Goal: Transaction & Acquisition: Purchase product/service

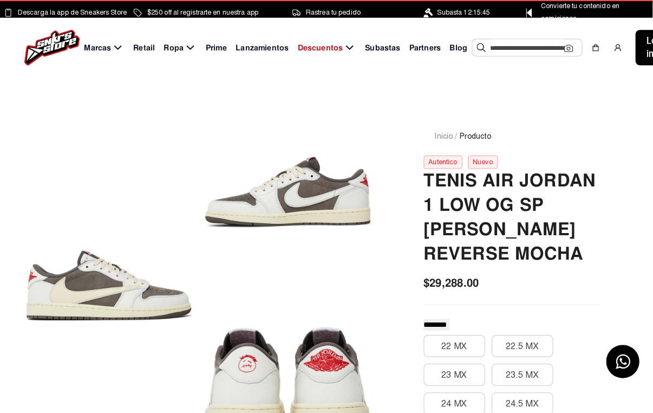
scroll to position [1, 0]
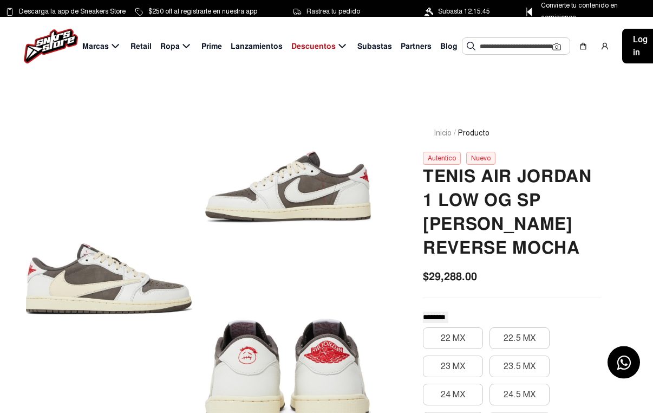
click at [522, 51] on input "text" at bounding box center [516, 46] width 73 height 16
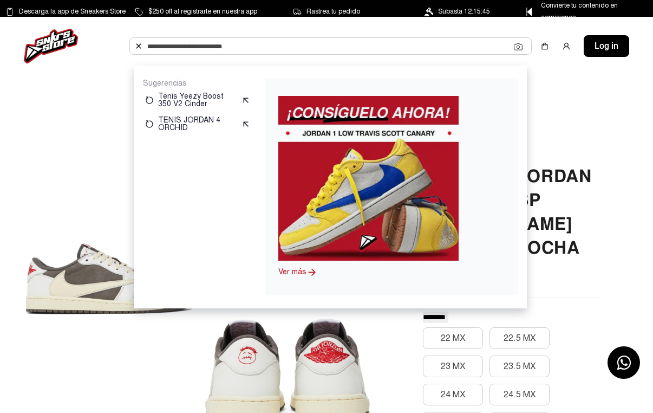
click at [433, 141] on img at bounding box center [368, 178] width 180 height 165
click at [316, 276] on icon at bounding box center [312, 272] width 11 height 11
click at [306, 272] on link "Ver más" at bounding box center [292, 271] width 28 height 9
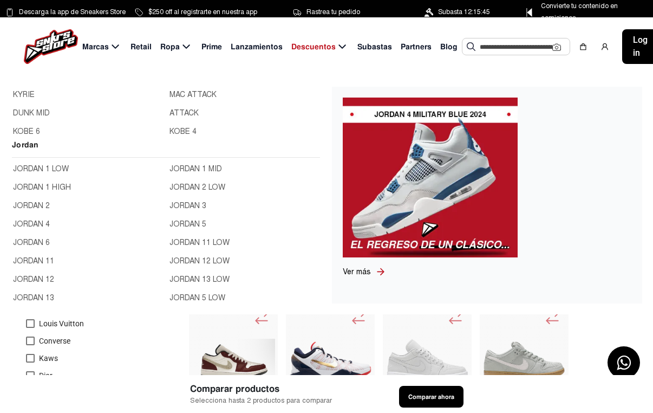
scroll to position [352, 0]
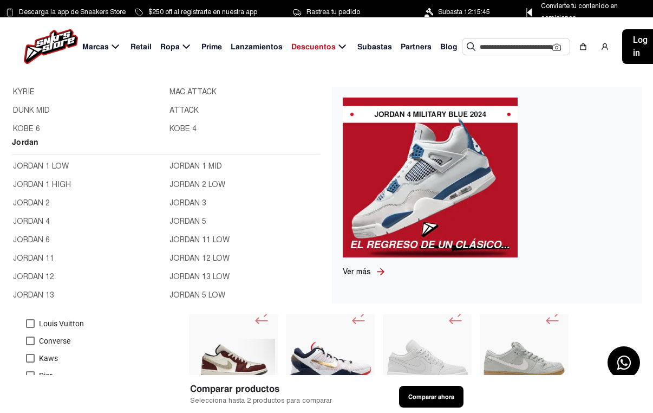
click at [27, 168] on link "JORDAN 1 LOW" at bounding box center [88, 166] width 150 height 12
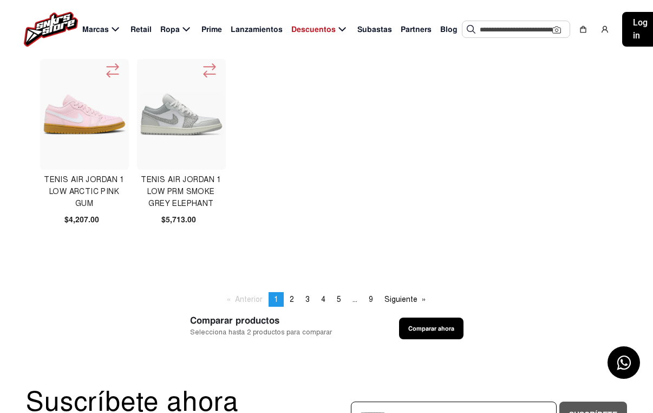
scroll to position [640, 0]
click at [294, 296] on link "page 2" at bounding box center [291, 300] width 15 height 15
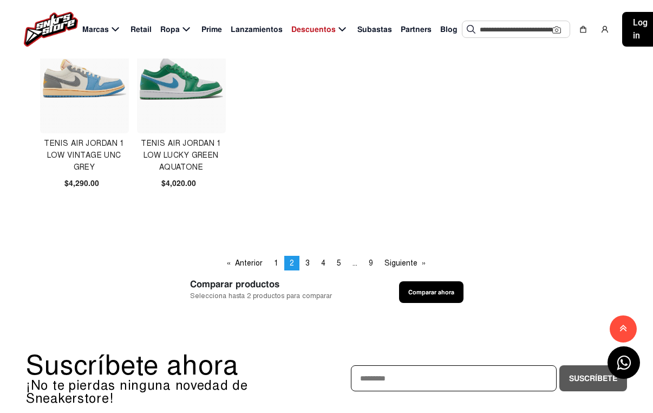
scroll to position [682, 0]
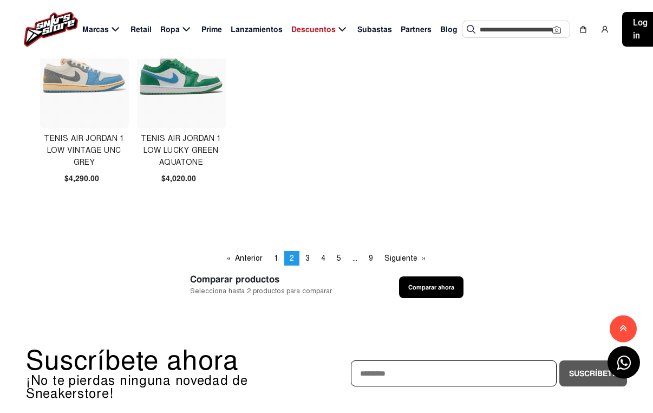
click at [307, 262] on span "3" at bounding box center [308, 258] width 4 height 9
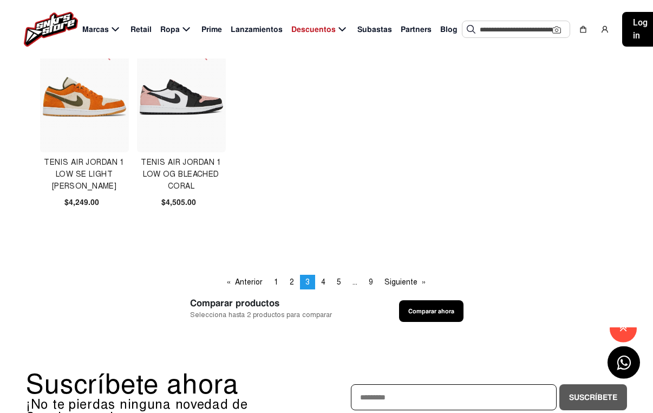
scroll to position [663, 0]
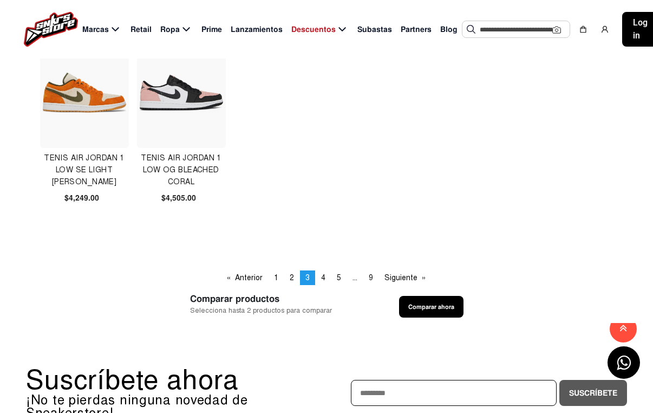
click at [322, 280] on span "4" at bounding box center [323, 277] width 4 height 9
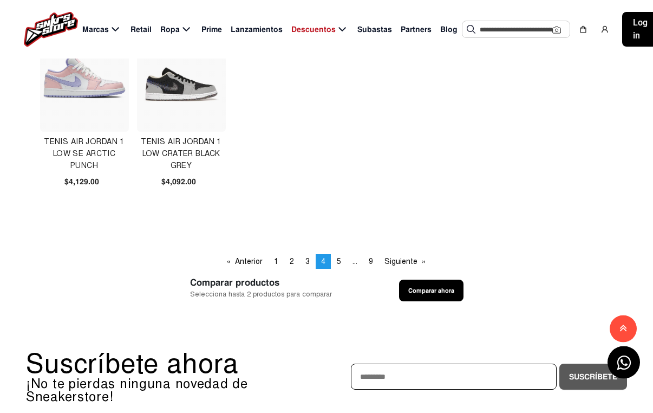
scroll to position [681, 0]
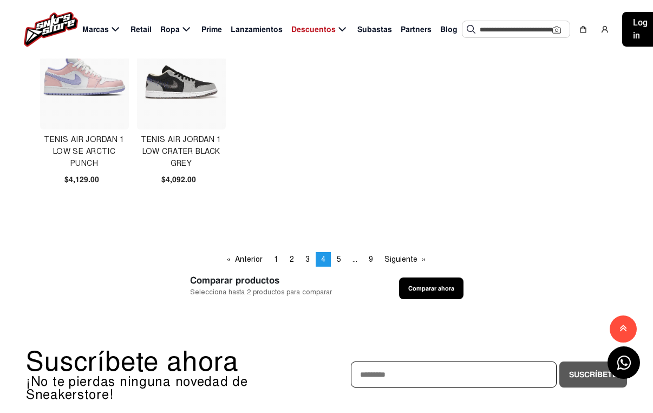
click at [340, 260] on span "5" at bounding box center [339, 259] width 4 height 9
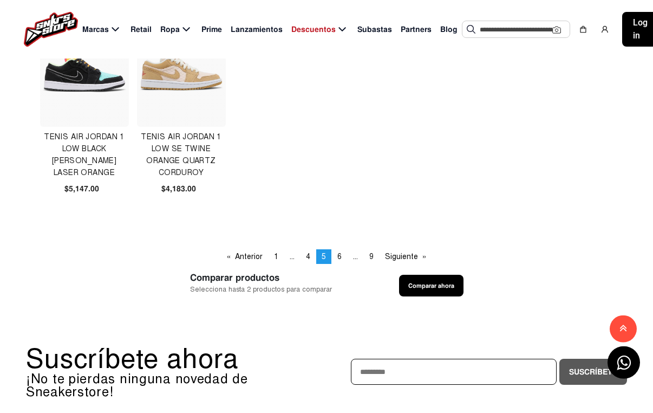
scroll to position [712, 0]
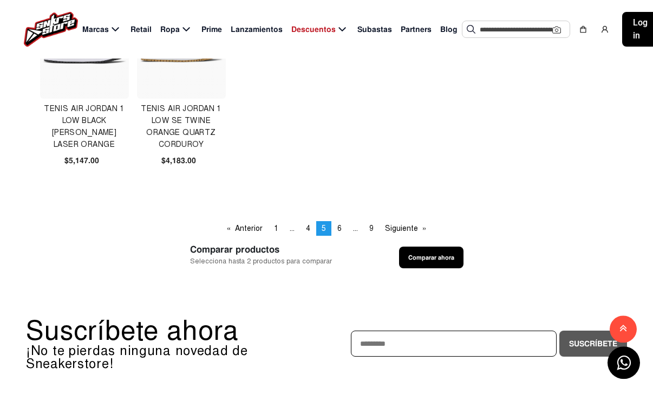
click at [339, 231] on span "6" at bounding box center [340, 228] width 4 height 9
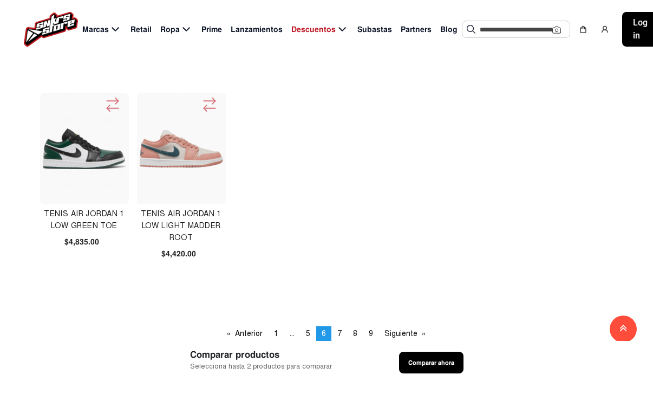
scroll to position [608, 0]
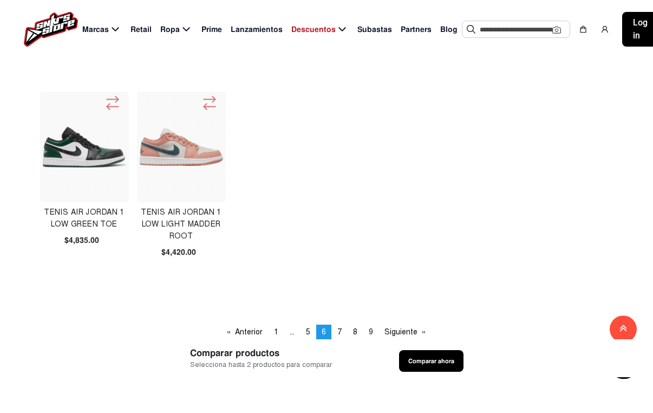
click at [338, 335] on link "page 7" at bounding box center [339, 332] width 15 height 15
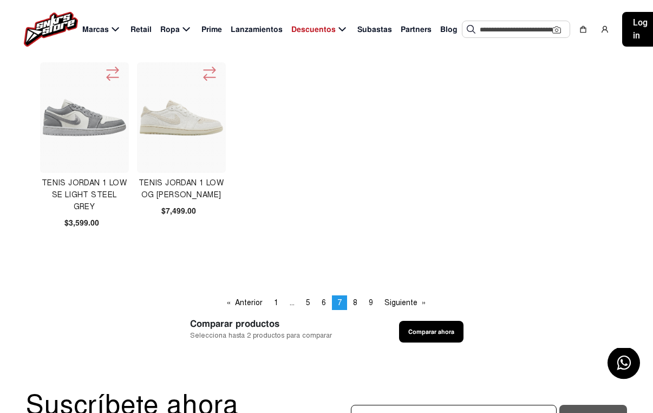
scroll to position [638, 0]
click at [360, 304] on link "page 8" at bounding box center [355, 302] width 15 height 15
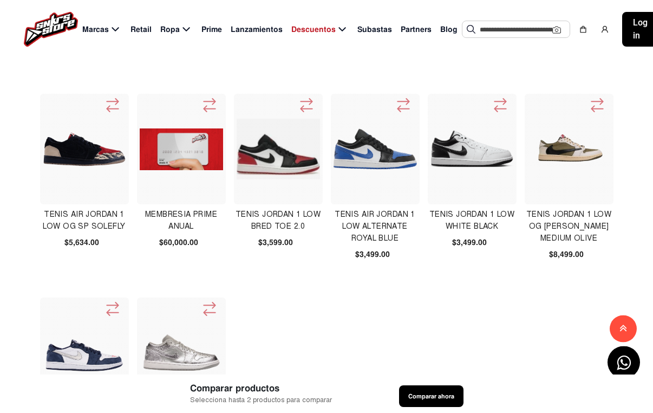
scroll to position [403, 0]
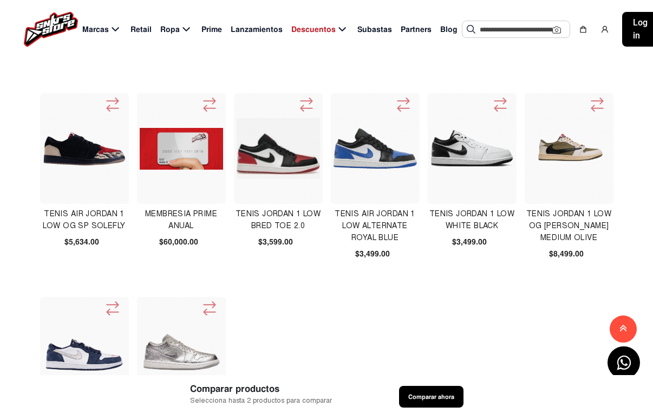
click at [586, 180] on img at bounding box center [569, 148] width 83 height 83
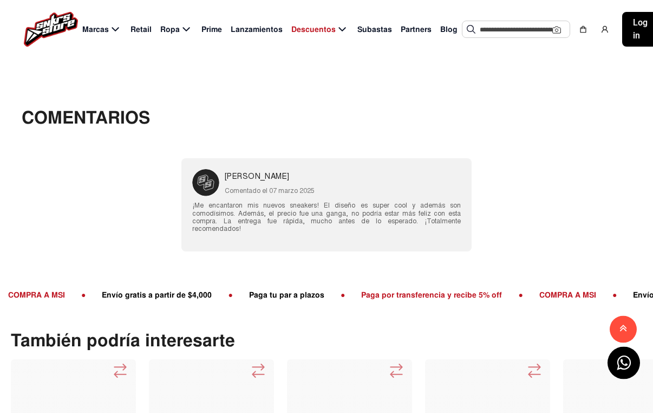
scroll to position [1031, 0]
click at [420, 211] on p "¡Me encantaron mis nuevos sneakers! El diseño es super cool y además son comodí…" at bounding box center [326, 216] width 269 height 31
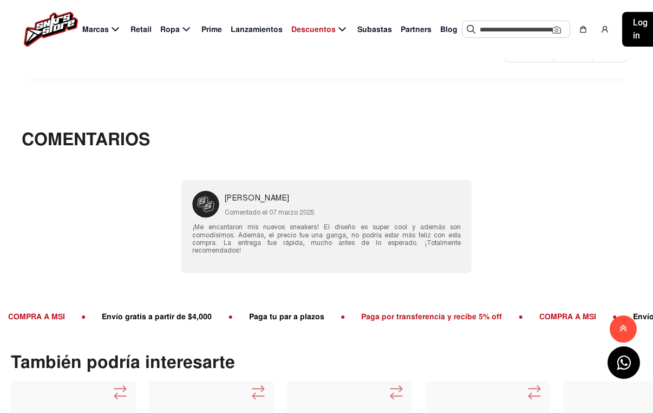
scroll to position [1008, 0]
